Goal: Information Seeking & Learning: Learn about a topic

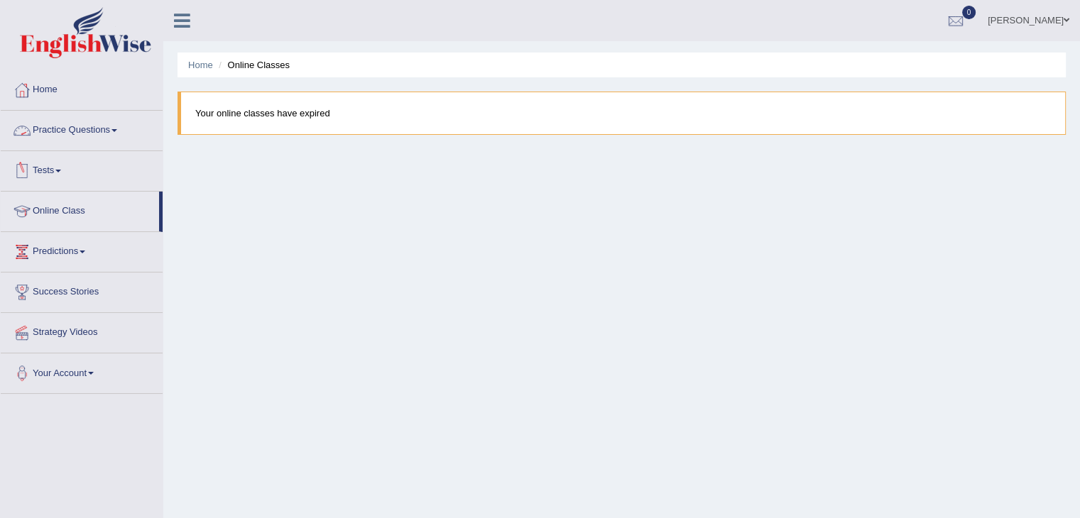
click at [97, 133] on link "Practice Questions" at bounding box center [82, 128] width 162 height 35
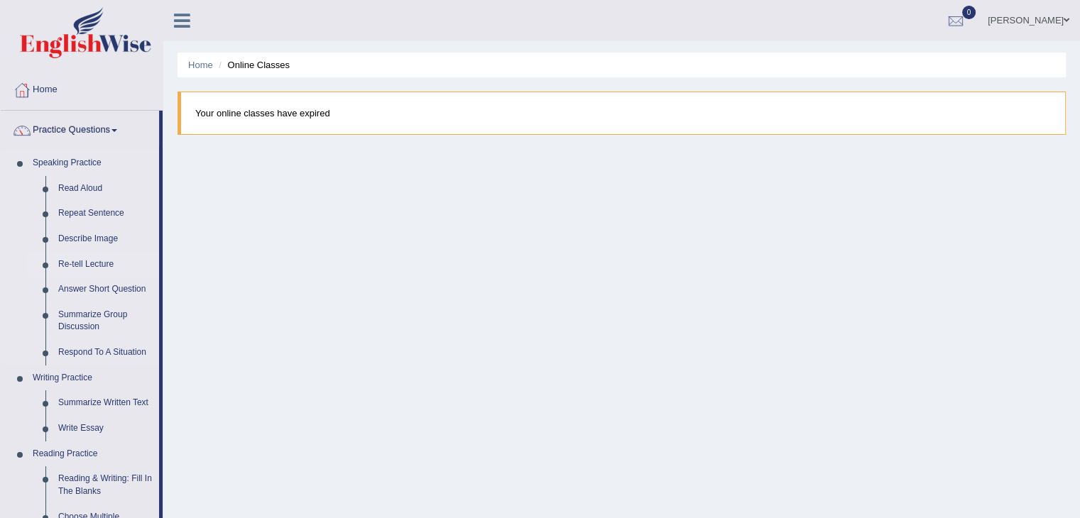
click at [88, 266] on link "Re-tell Lecture" at bounding box center [105, 265] width 107 height 26
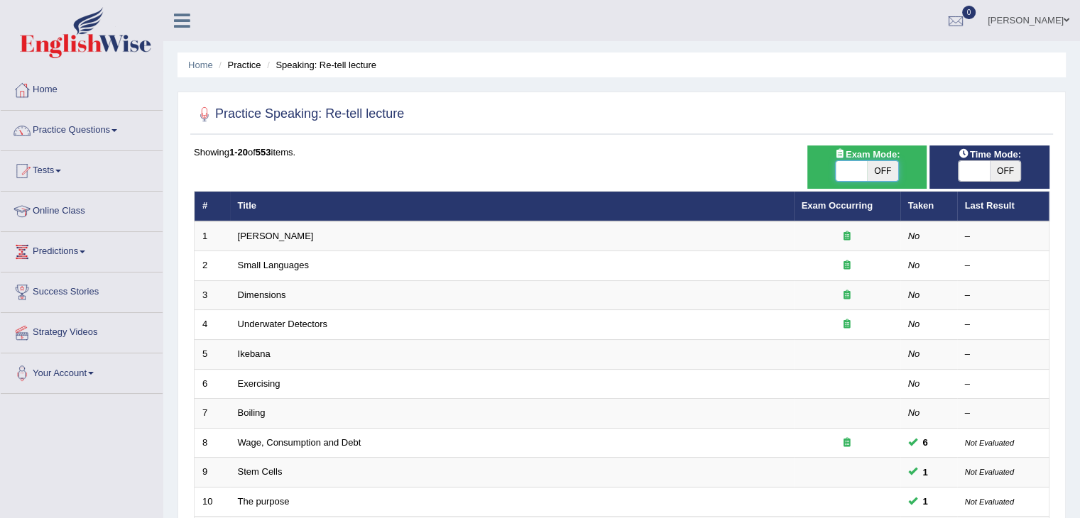
click at [858, 171] on span at bounding box center [851, 171] width 31 height 20
checkbox input "true"
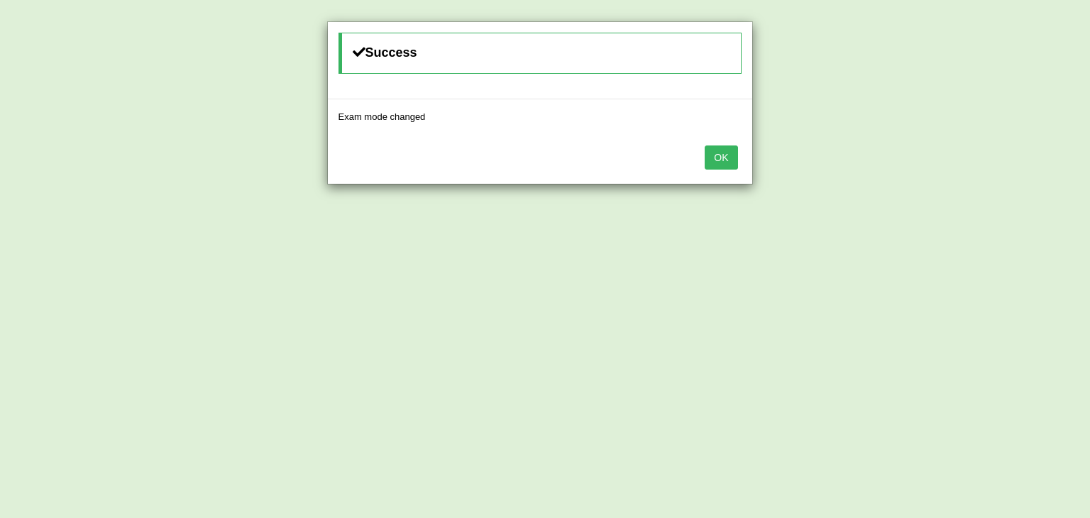
click at [727, 160] on button "OK" at bounding box center [721, 158] width 33 height 24
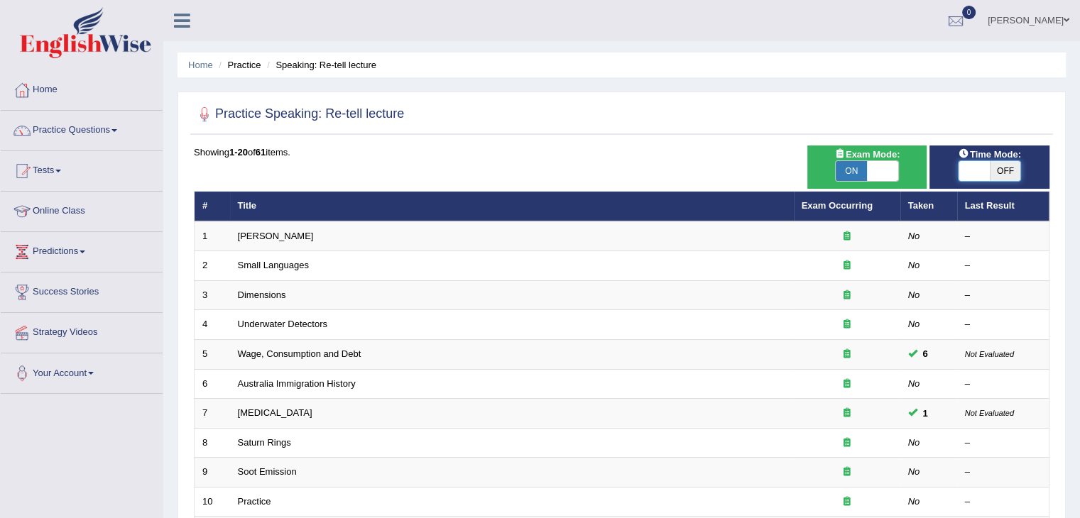
click at [974, 176] on span at bounding box center [973, 171] width 31 height 20
checkbox input "true"
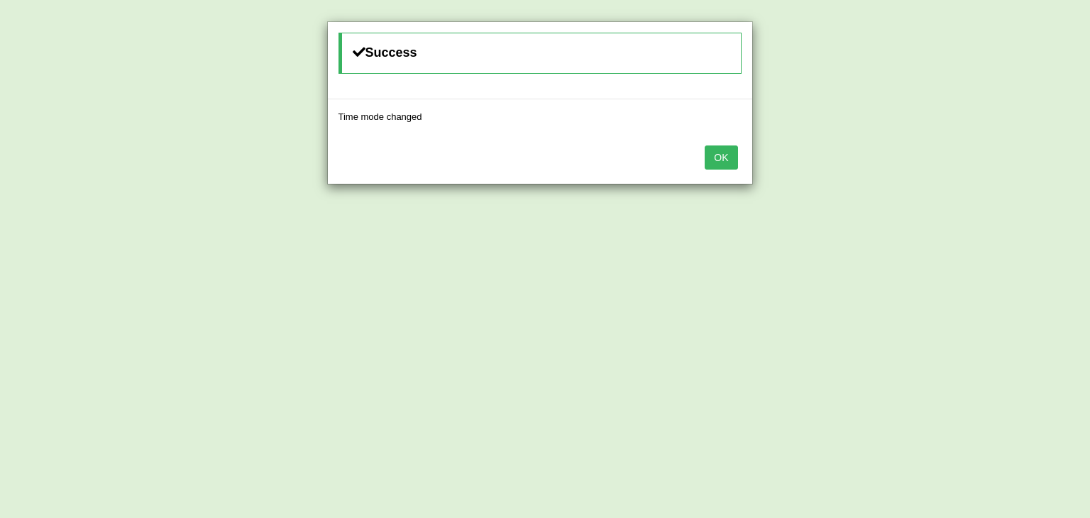
click at [721, 155] on button "OK" at bounding box center [721, 158] width 33 height 24
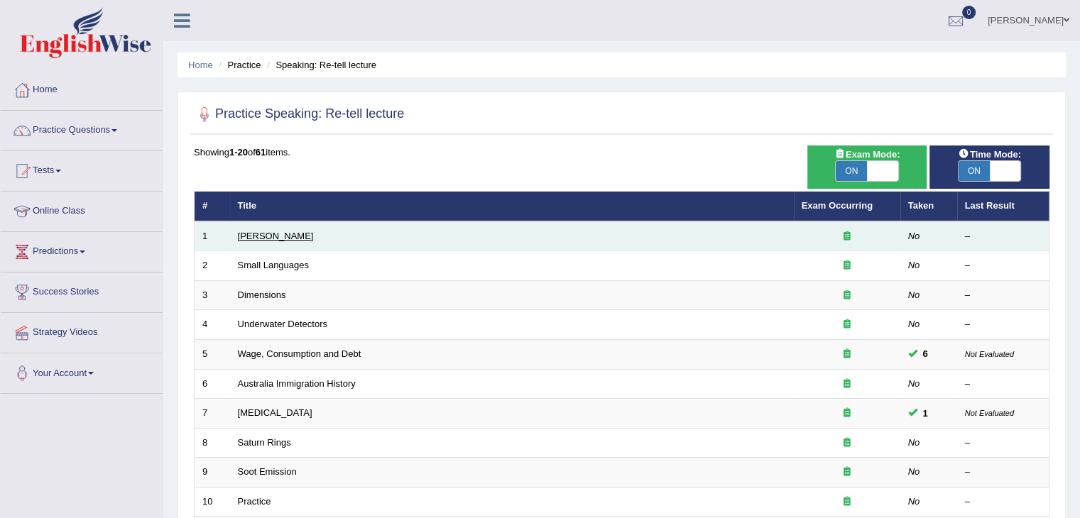
click at [280, 236] on link "[PERSON_NAME]" at bounding box center [276, 236] width 76 height 11
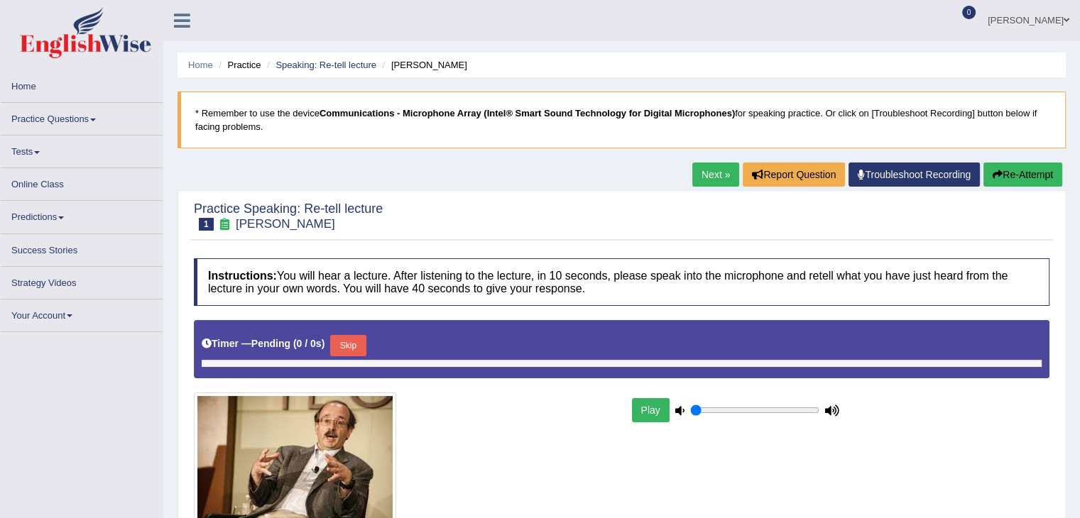
type input "0.5"
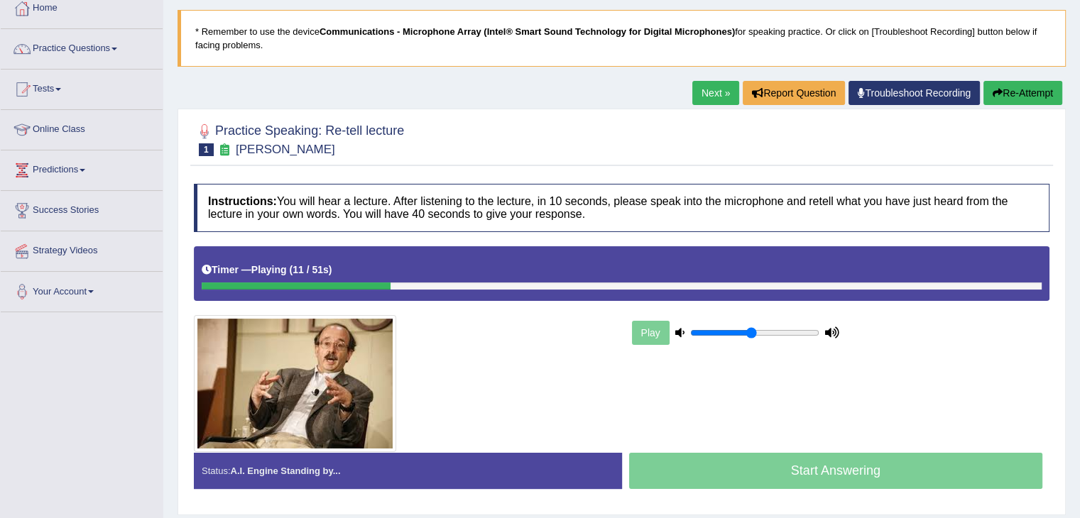
scroll to position [67, 0]
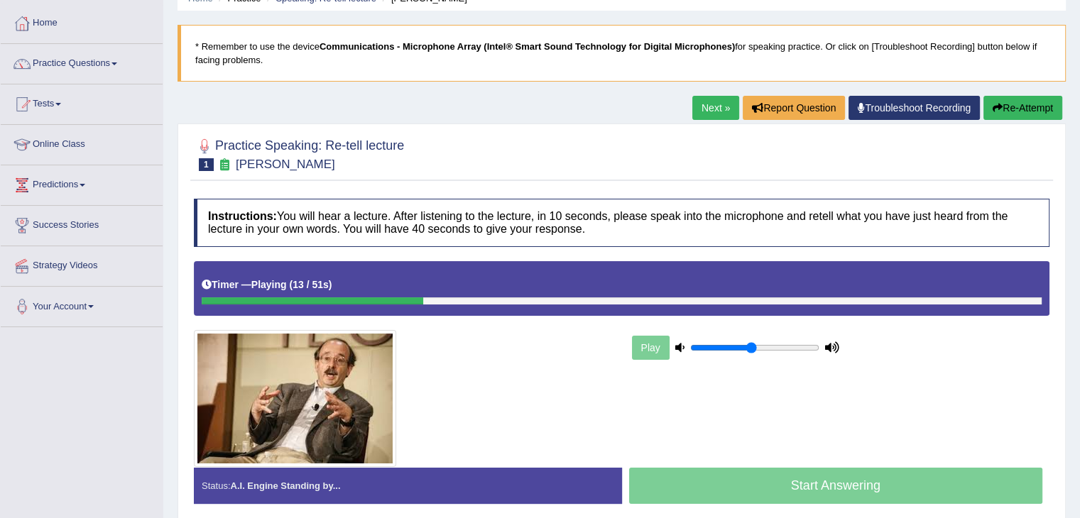
click at [696, 102] on link "Next »" at bounding box center [715, 108] width 47 height 24
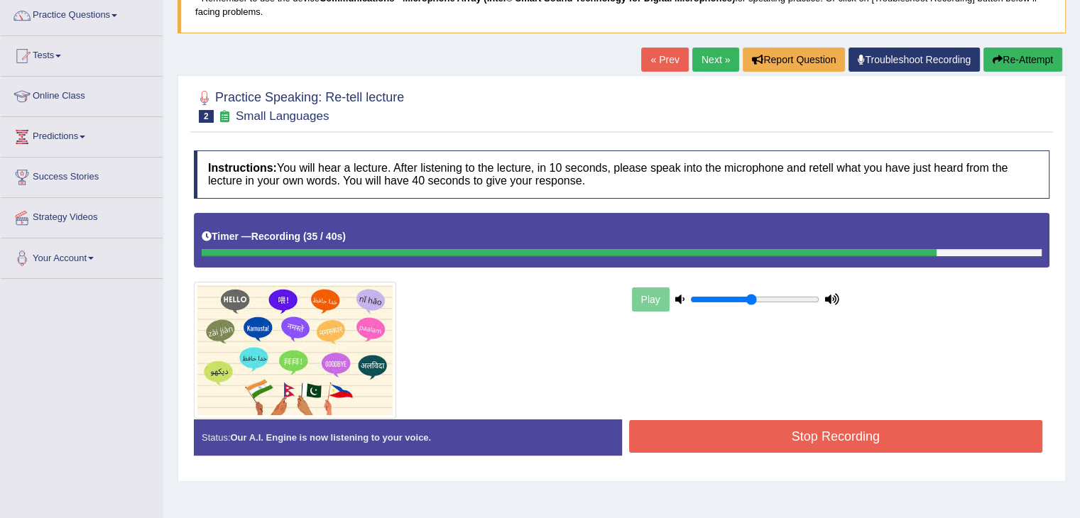
scroll to position [134, 0]
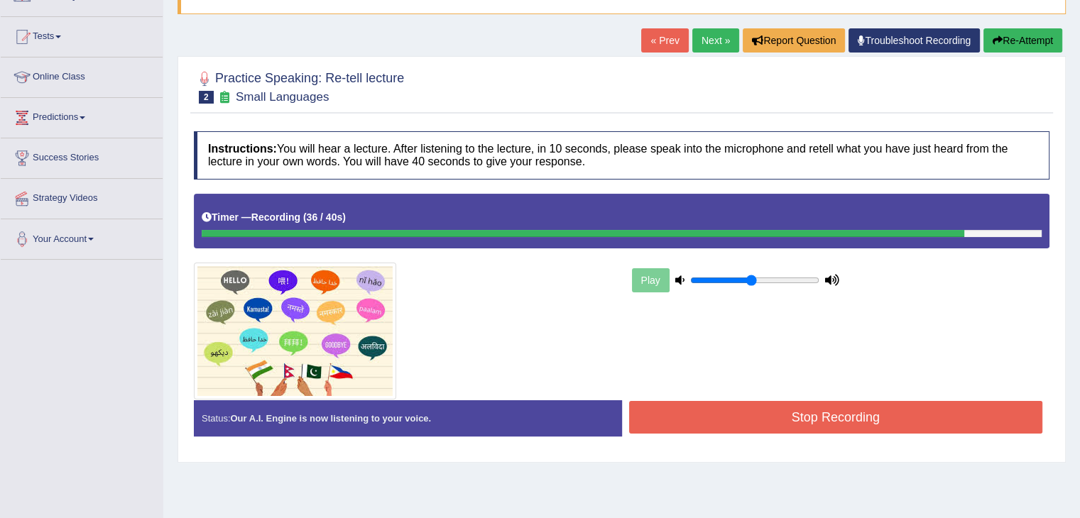
click at [875, 411] on button "Stop Recording" at bounding box center [836, 417] width 414 height 33
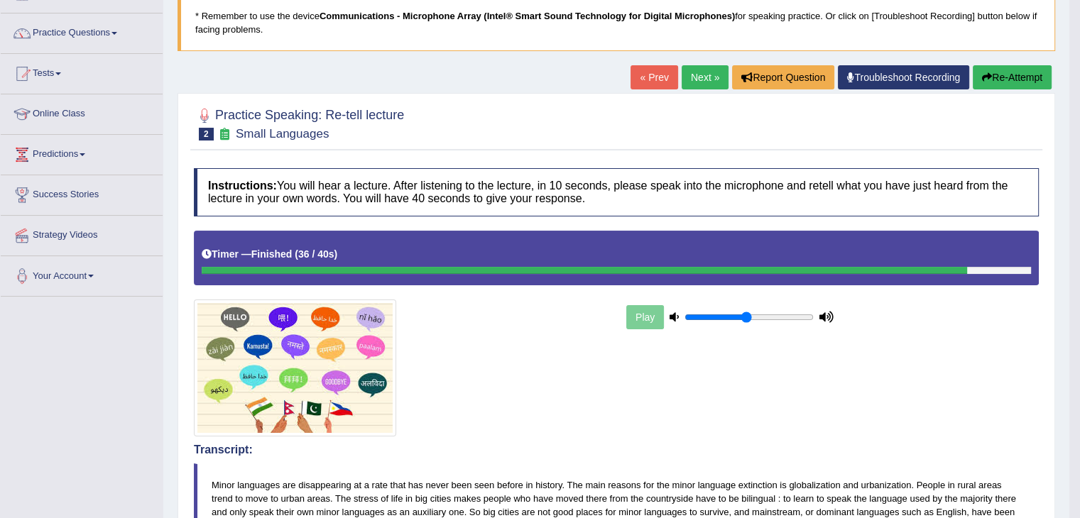
scroll to position [89, 0]
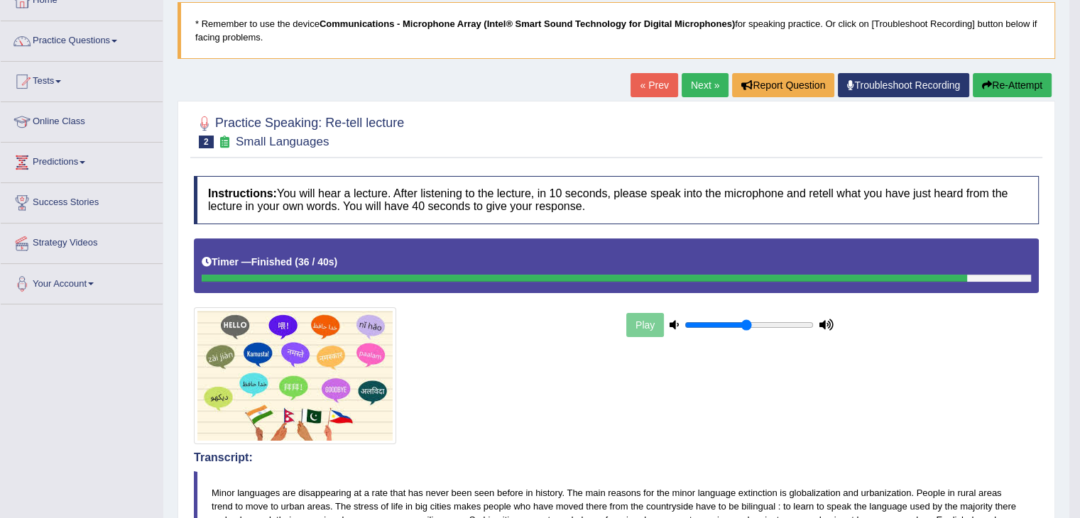
click at [699, 84] on link "Next »" at bounding box center [705, 85] width 47 height 24
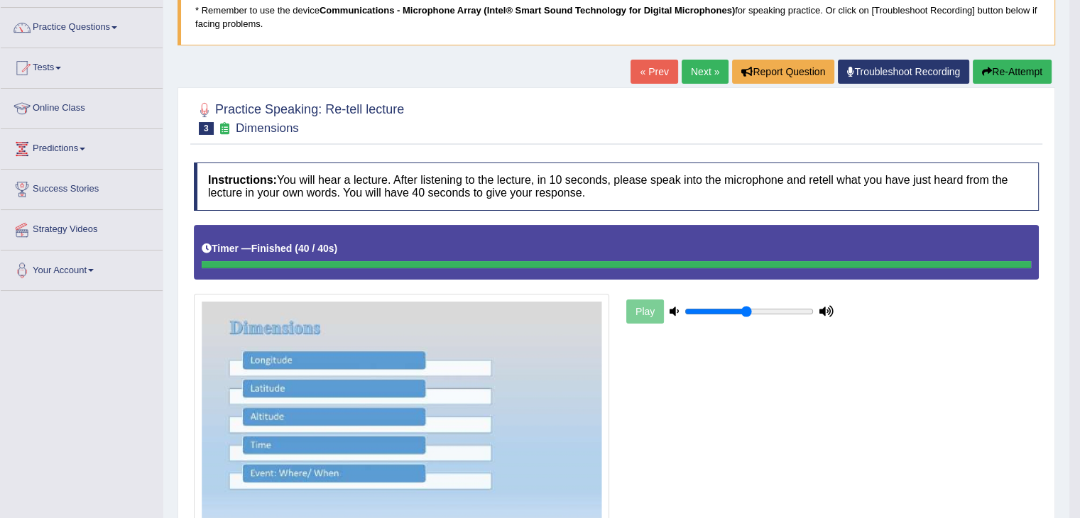
scroll to position [102, 0]
click at [707, 75] on link "Next »" at bounding box center [705, 72] width 47 height 24
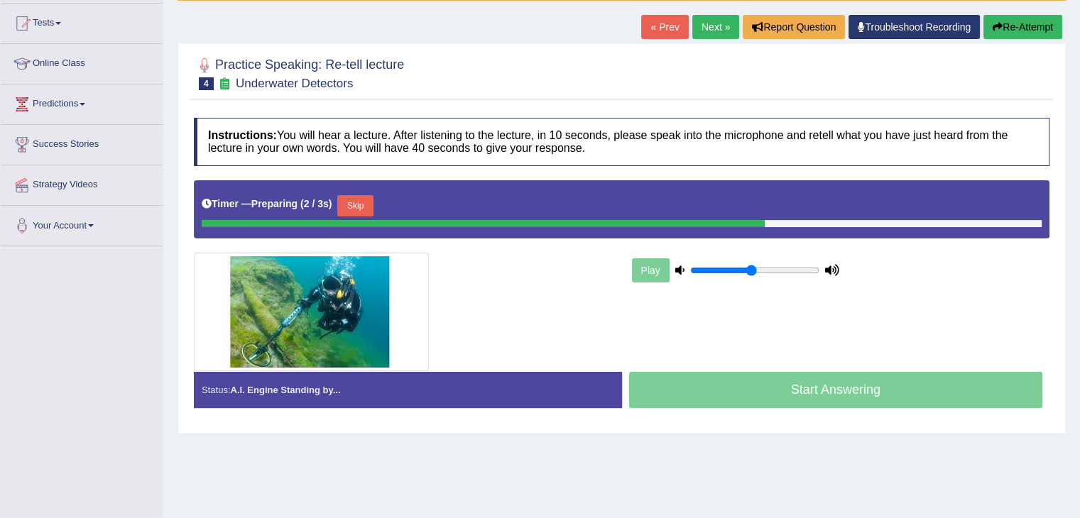
scroll to position [153, 0]
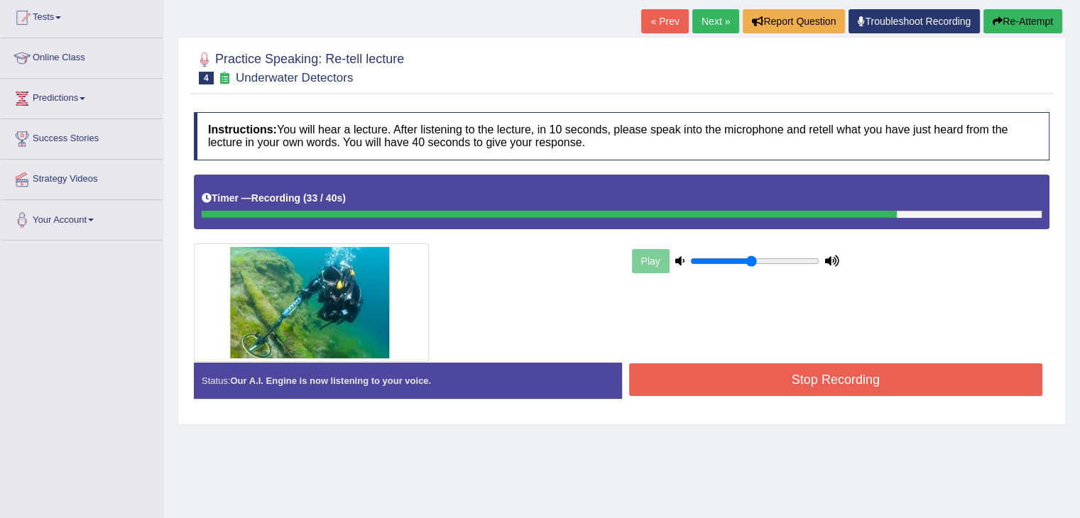
click at [804, 378] on button "Stop Recording" at bounding box center [836, 379] width 414 height 33
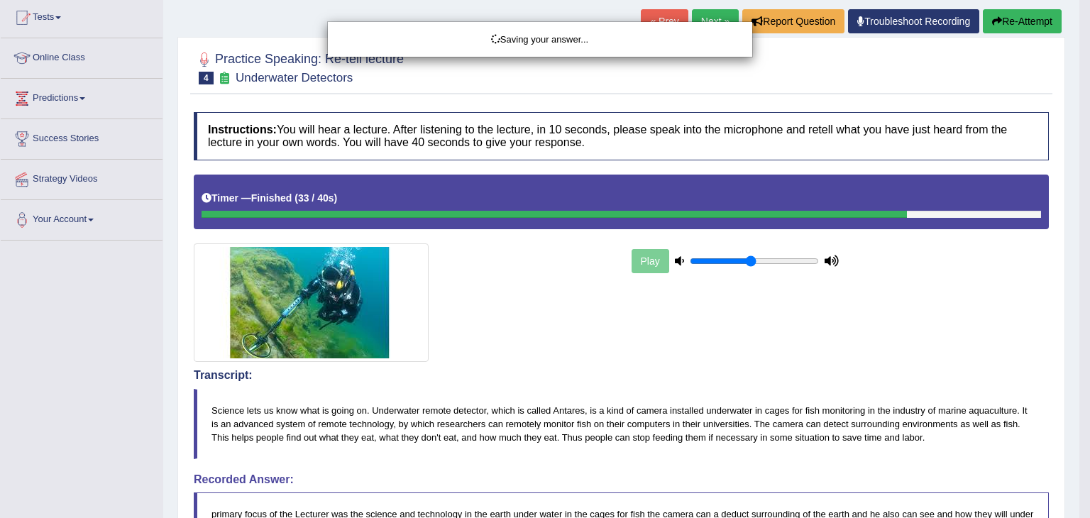
click at [1000, 309] on div "Saving your answer..." at bounding box center [545, 259] width 1090 height 518
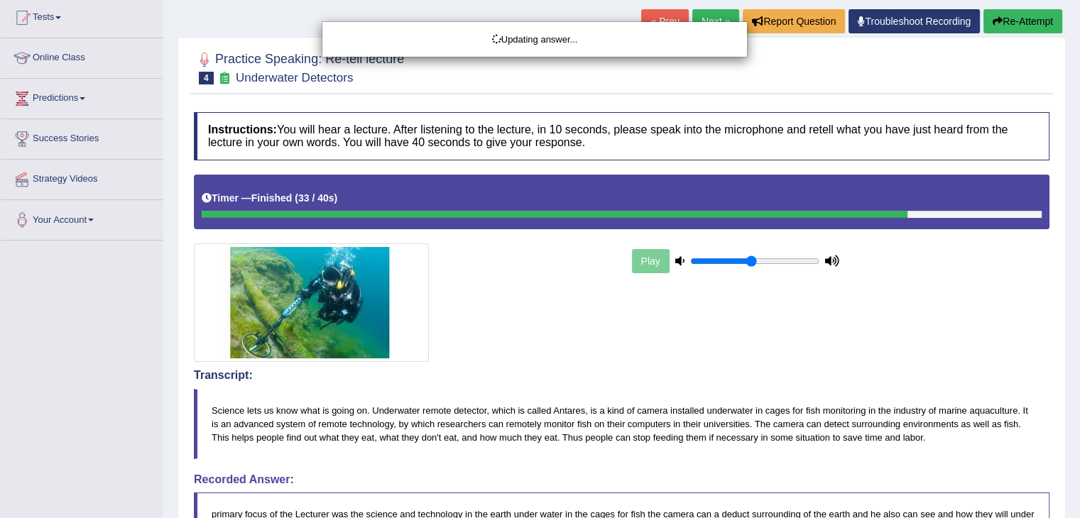
drag, startPoint x: 1088, startPoint y: 231, endPoint x: 1078, endPoint y: 346, distance: 115.4
click at [1078, 346] on div "Updating answer..." at bounding box center [540, 259] width 1080 height 518
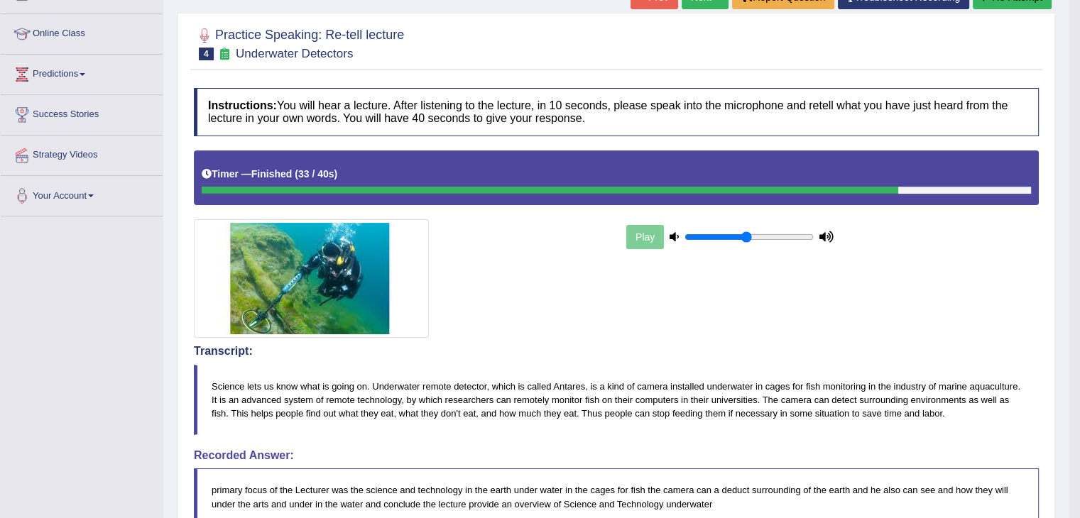
scroll to position [169, 0]
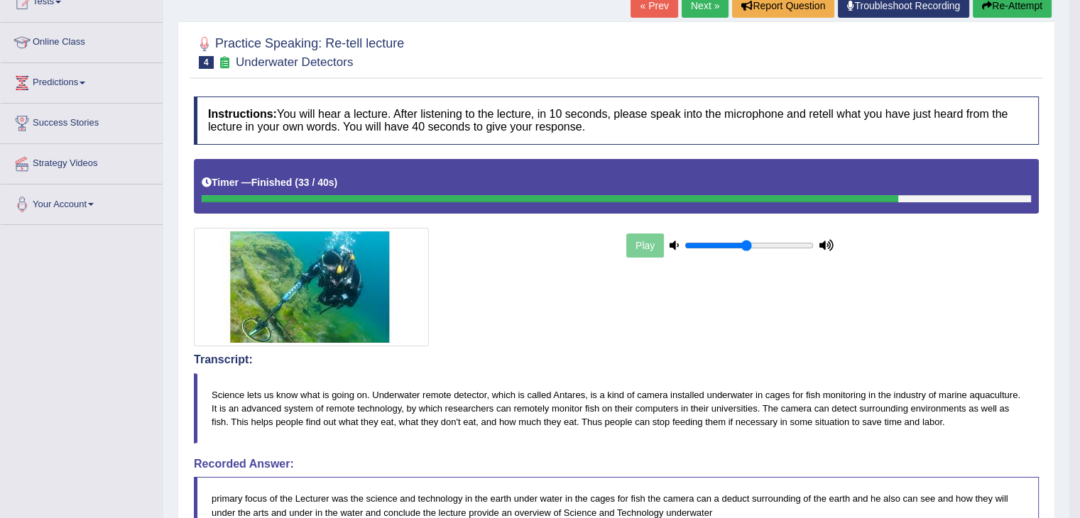
click at [1000, 13] on button "Re-Attempt" at bounding box center [1012, 6] width 79 height 24
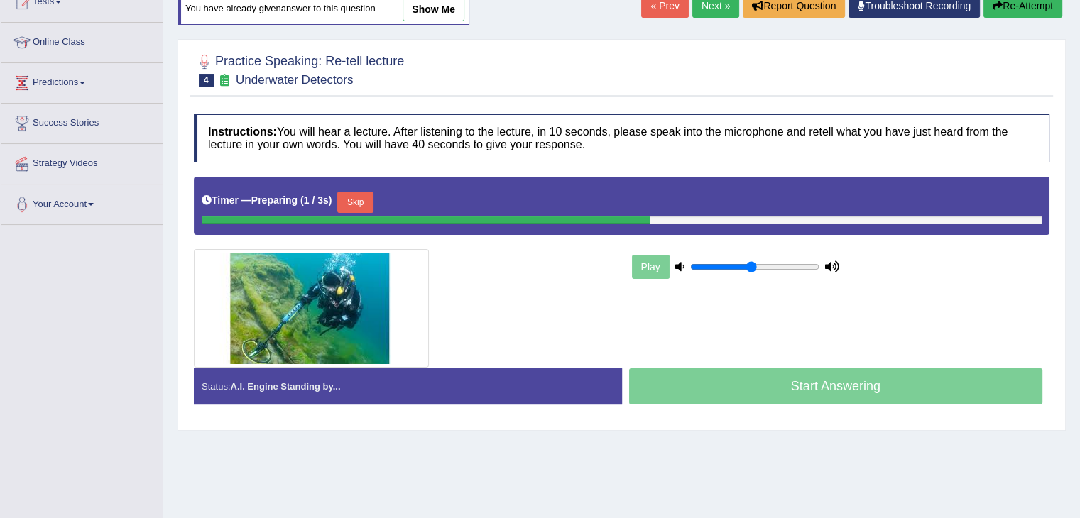
scroll to position [227, 0]
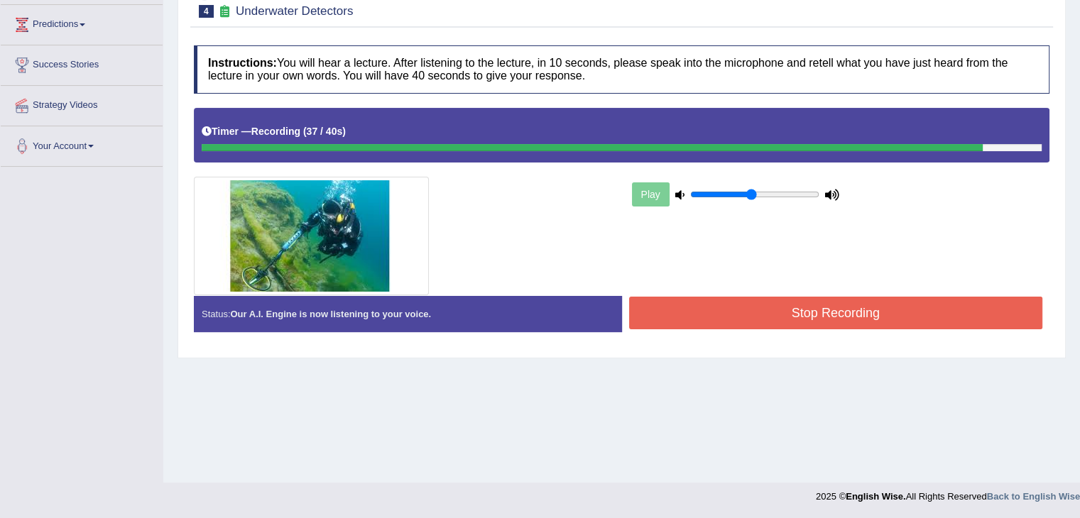
click at [886, 310] on button "Stop Recording" at bounding box center [836, 313] width 414 height 33
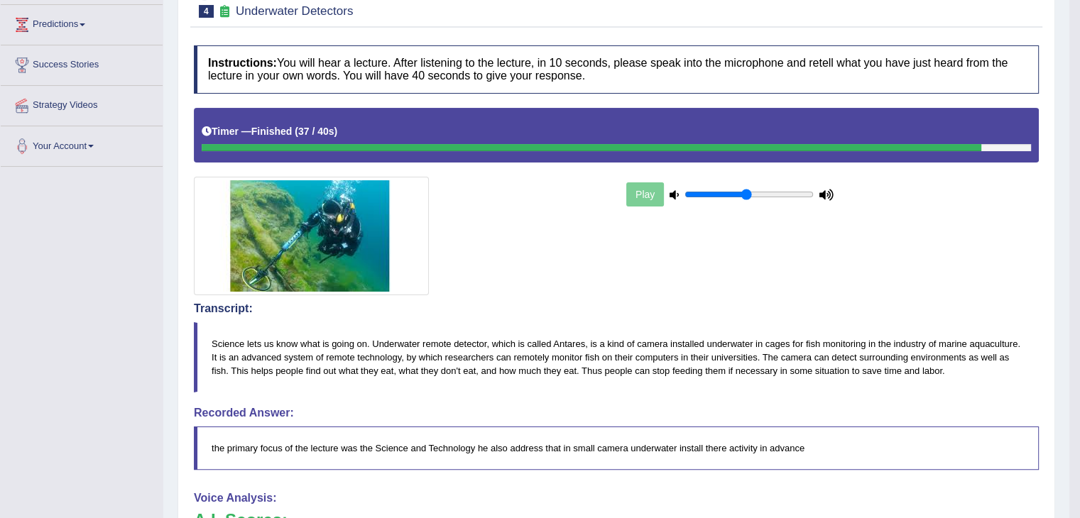
drag, startPoint x: 1090, startPoint y: 208, endPoint x: 1083, endPoint y: 330, distance: 122.3
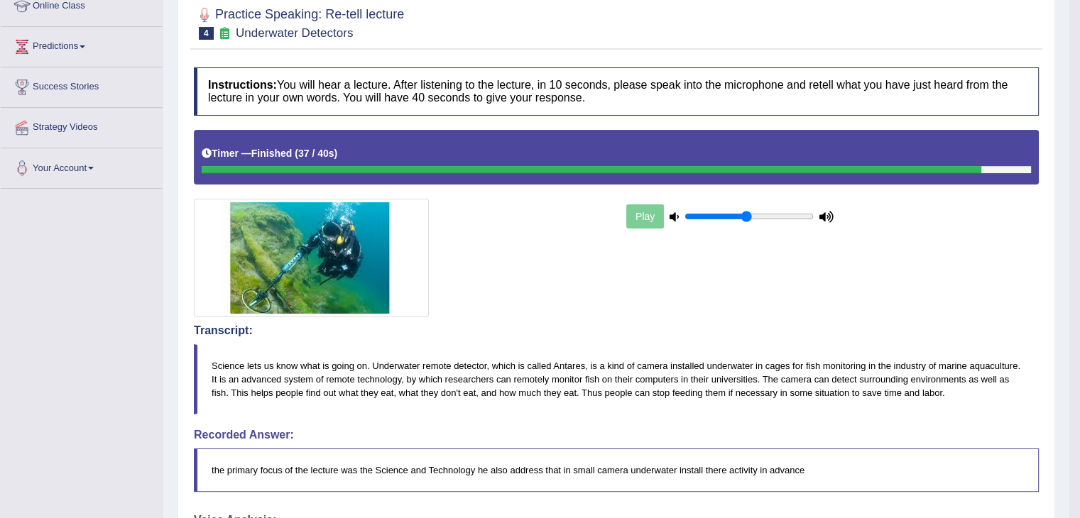
scroll to position [203, 0]
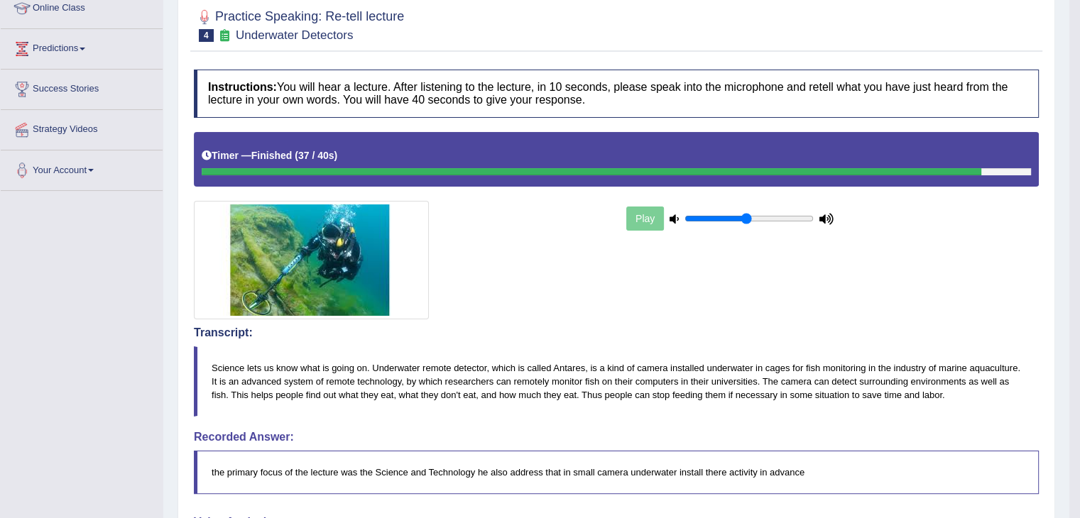
click at [1029, 327] on h4 "Transcript:" at bounding box center [616, 333] width 845 height 13
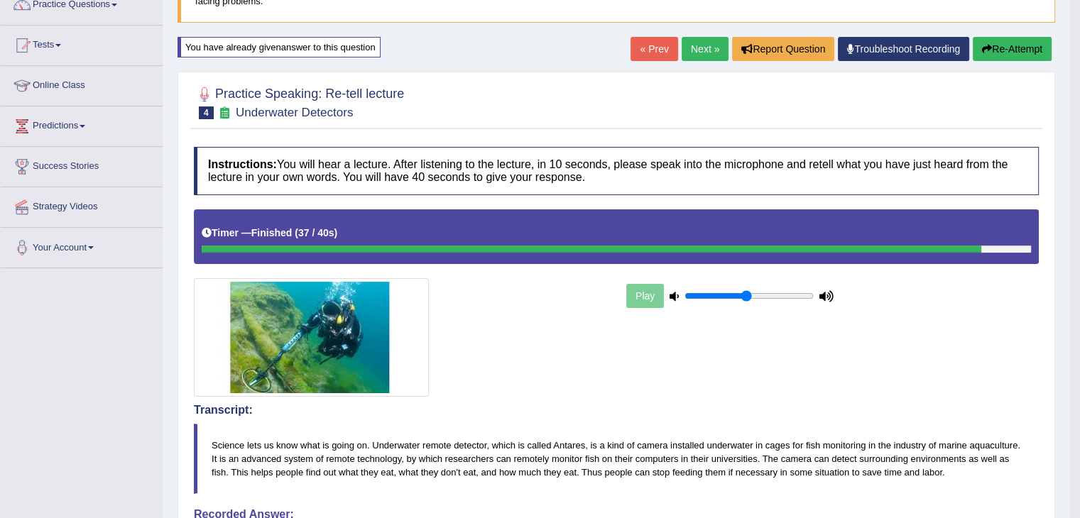
scroll to position [122, 0]
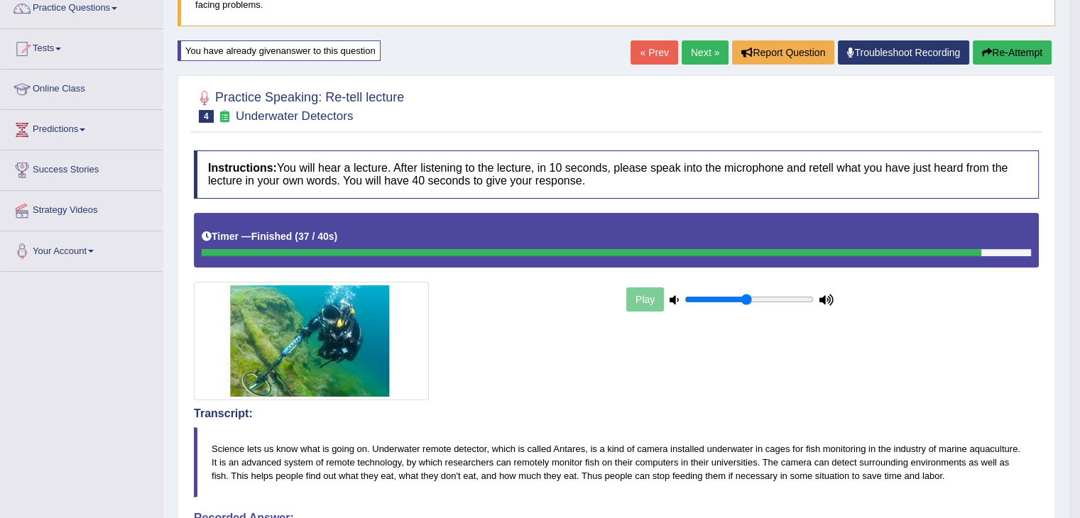
click at [996, 55] on button "Re-Attempt" at bounding box center [1012, 52] width 79 height 24
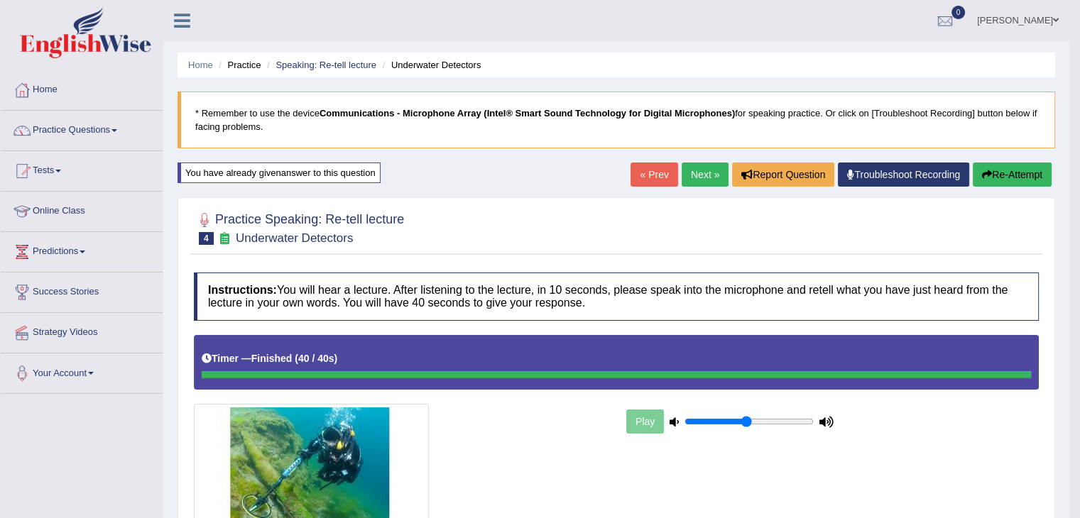
scroll to position [9, 0]
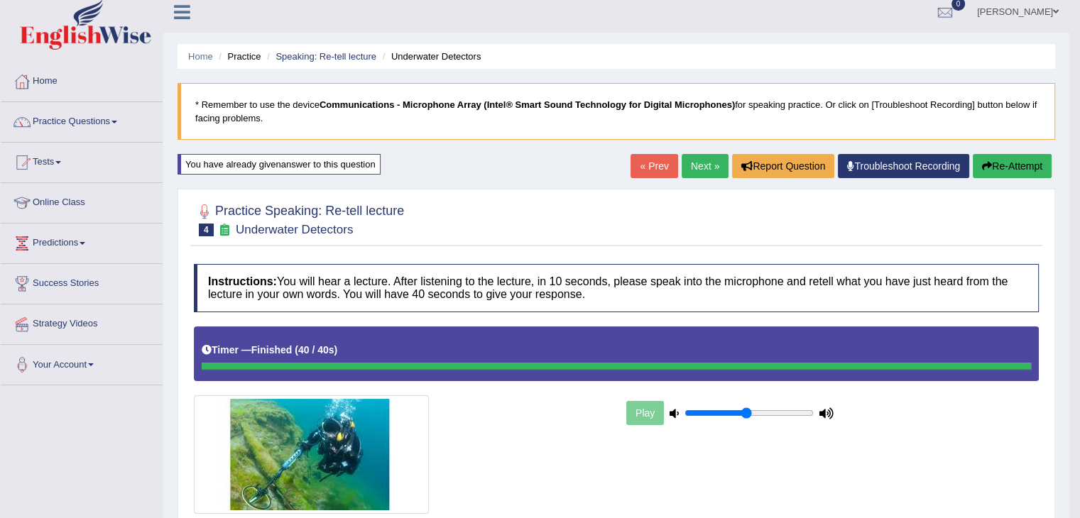
click at [1016, 177] on div "« Prev Next » Report Question Troubleshoot Recording Re-Attempt" at bounding box center [842, 168] width 425 height 28
click at [1013, 175] on button "Re-Attempt" at bounding box center [1012, 166] width 79 height 24
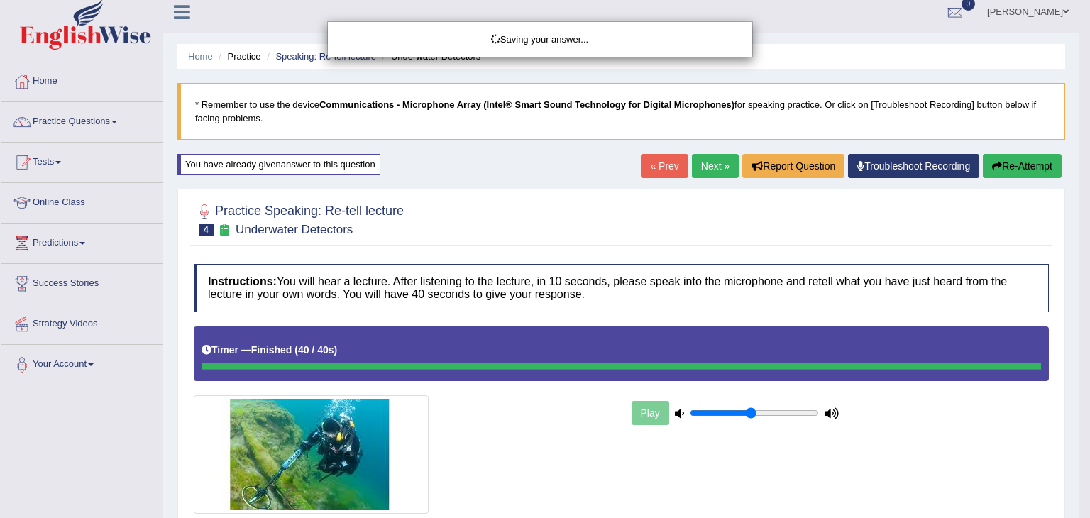
drag, startPoint x: 1090, startPoint y: 341, endPoint x: 1024, endPoint y: 367, distance: 70.1
click at [1024, 367] on div "Saving your answer..." at bounding box center [545, 259] width 1090 height 518
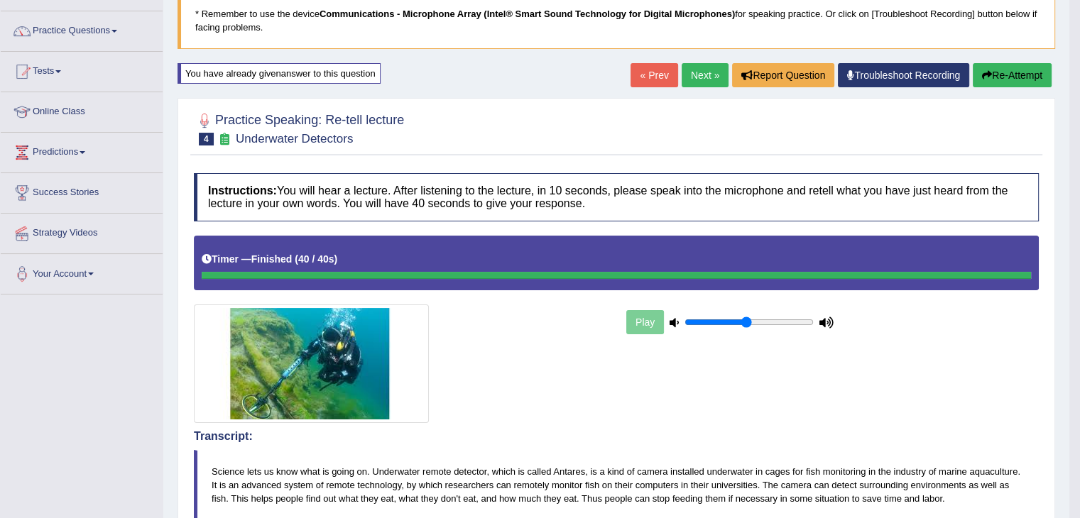
scroll to position [77, 0]
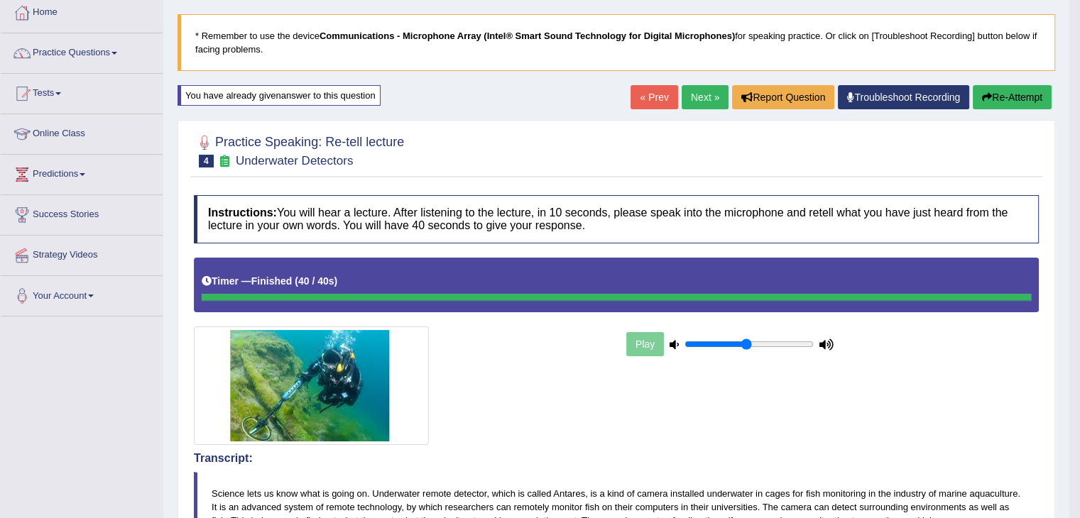
click at [697, 100] on link "Next »" at bounding box center [705, 97] width 47 height 24
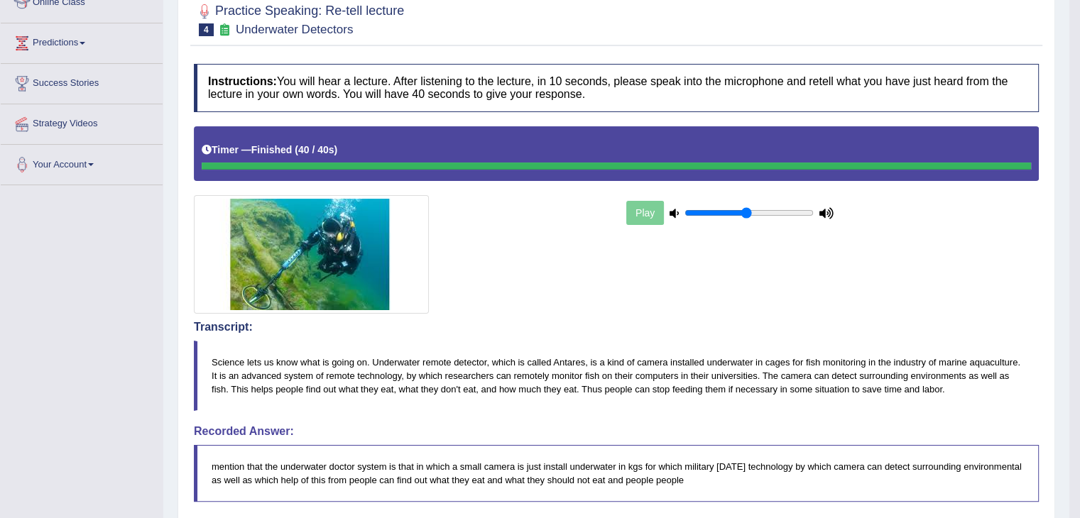
scroll to position [210, 0]
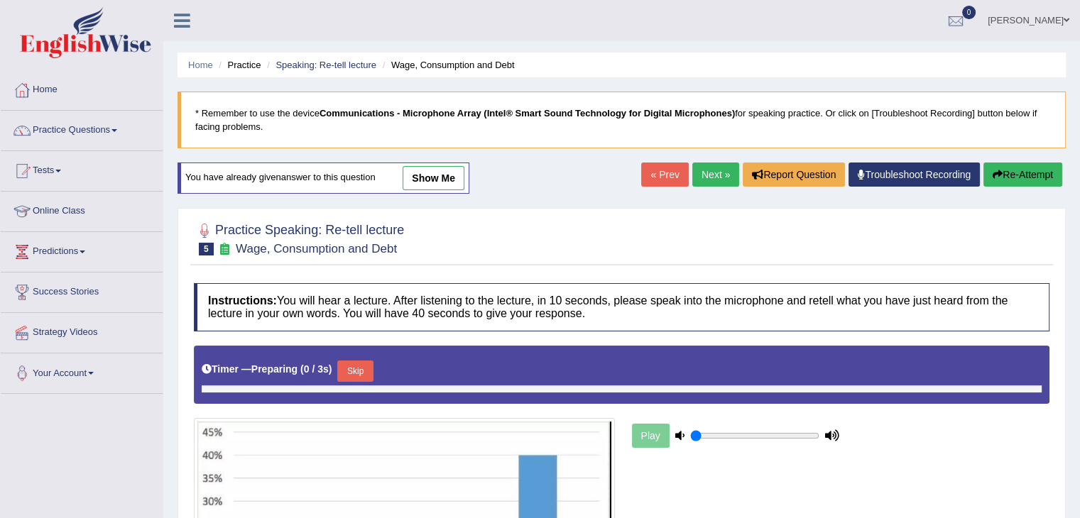
type input "0.5"
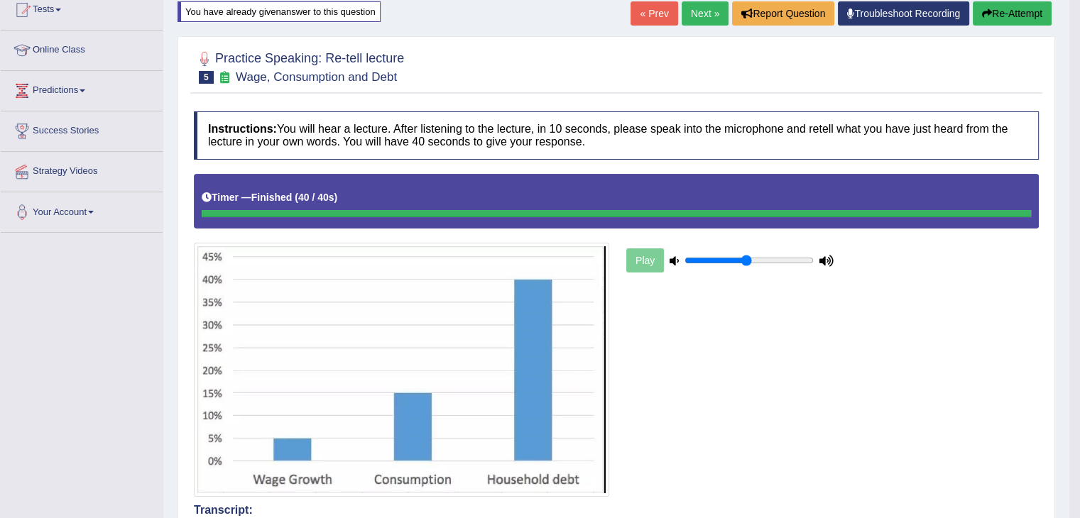
scroll to position [155, 0]
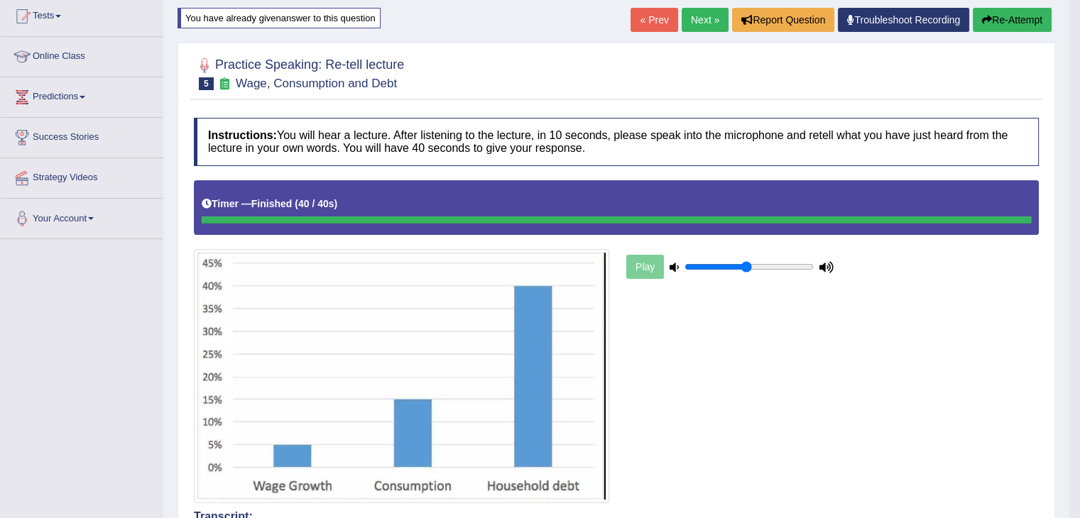
click at [1003, 18] on button "Re-Attempt" at bounding box center [1012, 20] width 79 height 24
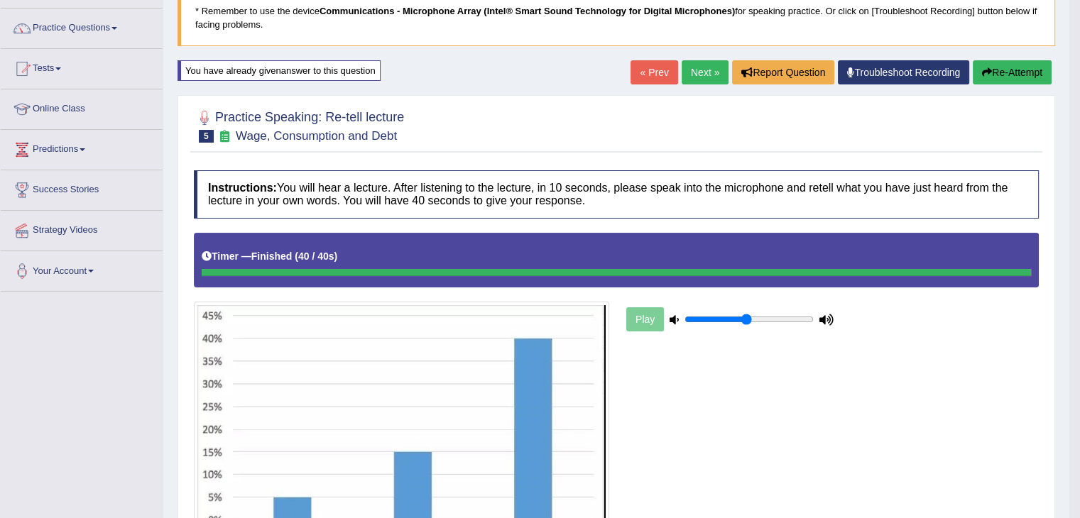
scroll to position [94, 0]
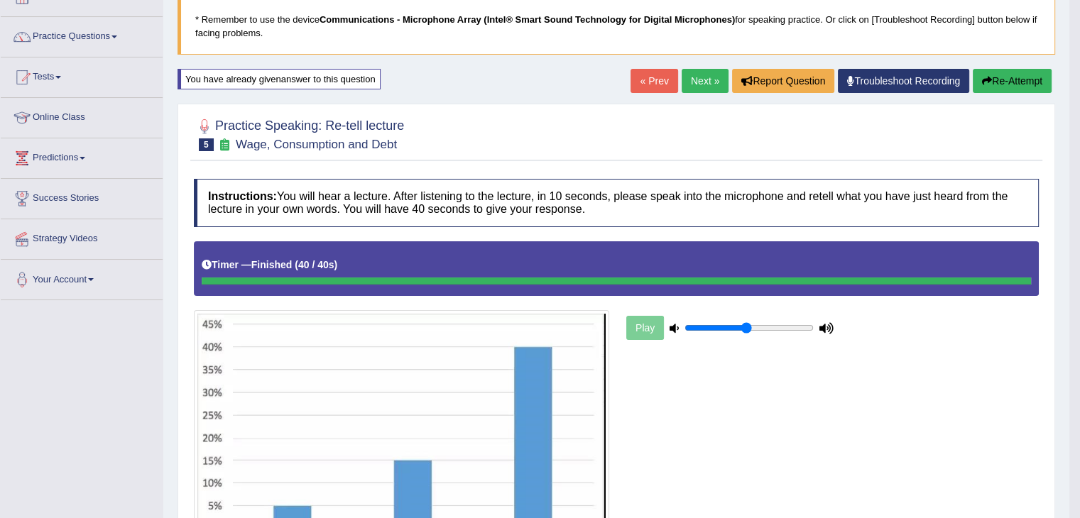
click at [690, 80] on link "Next »" at bounding box center [705, 81] width 47 height 24
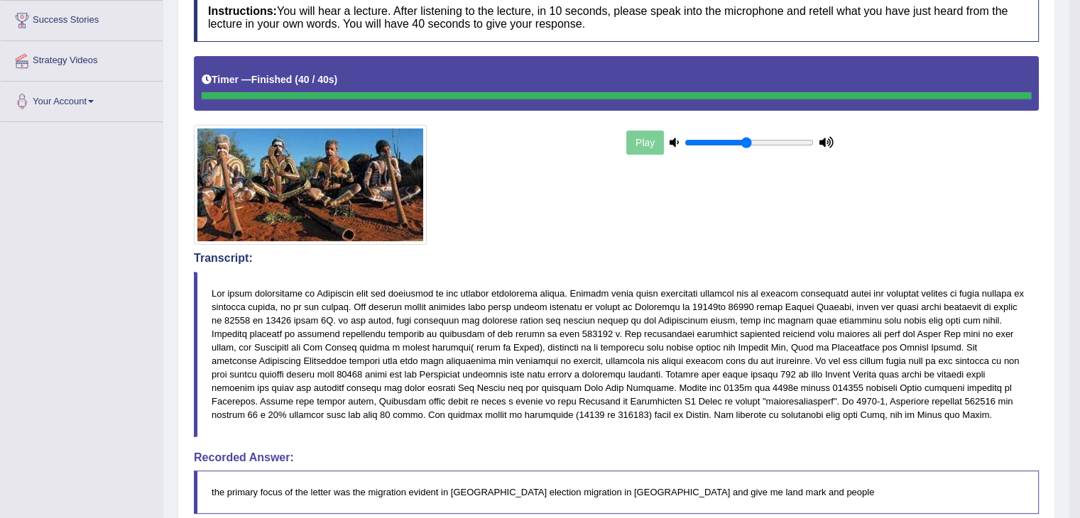
scroll to position [243, 0]
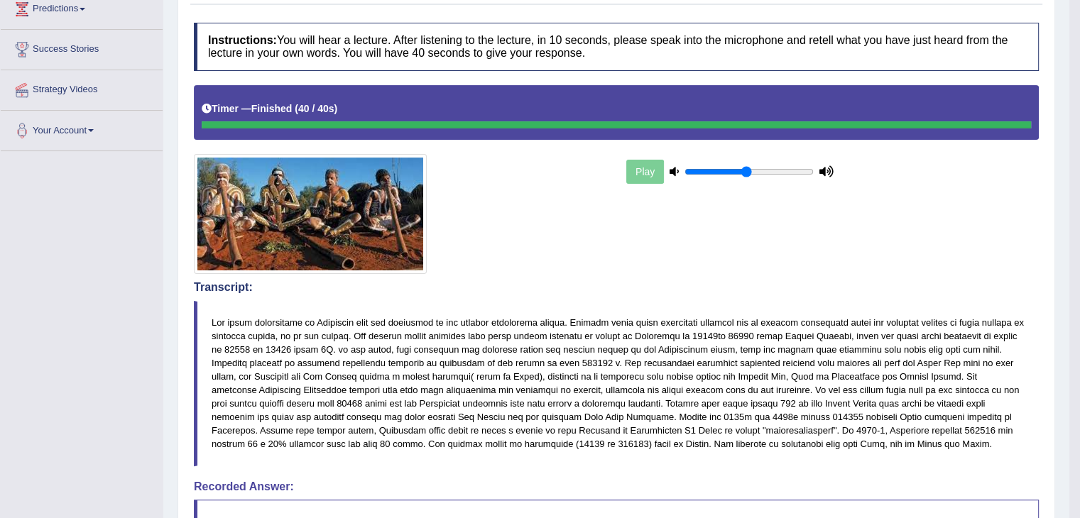
click at [887, 444] on blockquote at bounding box center [616, 383] width 845 height 165
click at [869, 439] on blockquote at bounding box center [616, 383] width 845 height 165
click at [867, 440] on blockquote at bounding box center [616, 383] width 845 height 165
click at [865, 438] on blockquote at bounding box center [616, 383] width 845 height 165
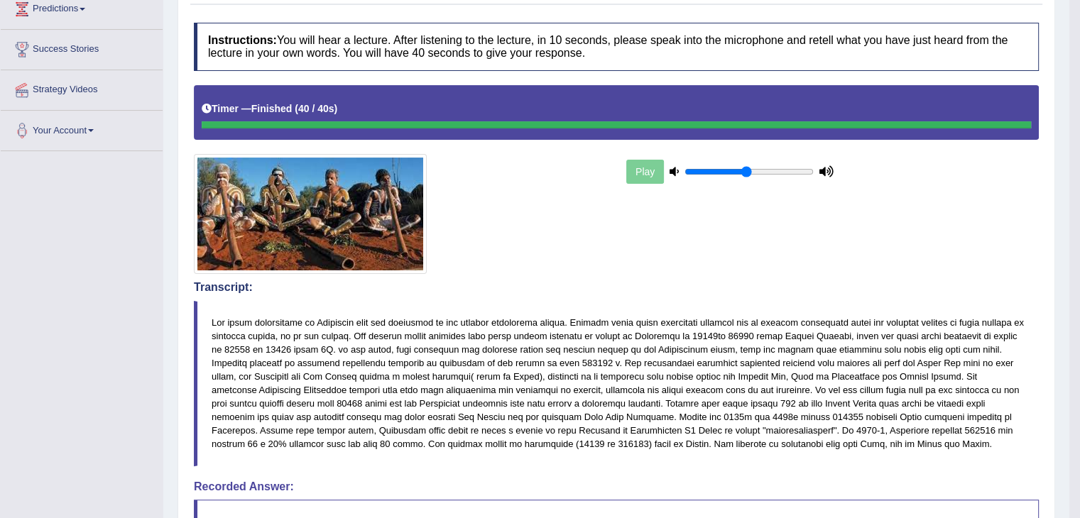
click at [865, 438] on blockquote at bounding box center [616, 383] width 845 height 165
